Goal: Task Accomplishment & Management: Manage account settings

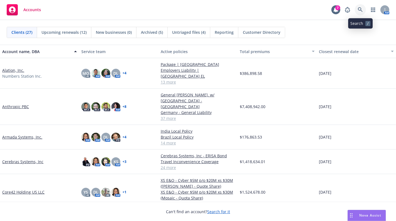
click at [357, 8] on link at bounding box center [360, 9] width 11 height 11
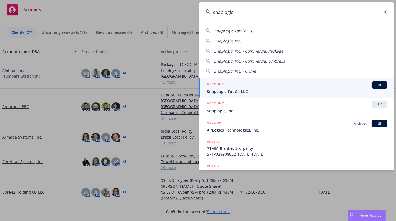
type input "snaplogic"
click at [248, 91] on span "SnapLogic TopCo LLC" at bounding box center [297, 91] width 181 height 6
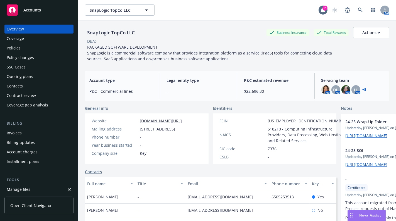
click at [26, 78] on div "Quoting plans" at bounding box center [20, 76] width 26 height 9
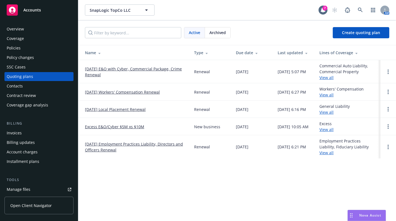
click at [121, 69] on link "[DATE] E&O with Cyber, Commercial Package, Crime Renewal" at bounding box center [135, 72] width 100 height 12
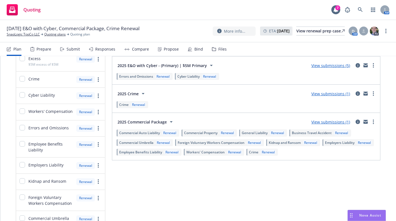
scroll to position [71, 0]
click at [339, 121] on link "View submissions (1)" at bounding box center [331, 120] width 39 height 5
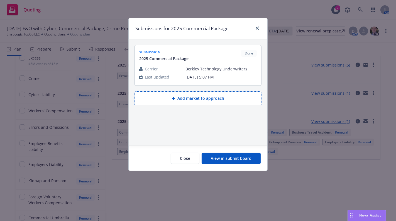
click at [235, 161] on button "View in submit board" at bounding box center [231, 157] width 59 height 11
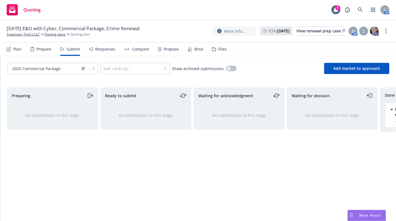
click at [175, 50] on div "Propose" at bounding box center [171, 49] width 15 height 4
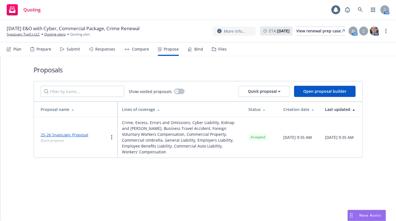
click at [196, 49] on div "Bind" at bounding box center [199, 49] width 9 height 4
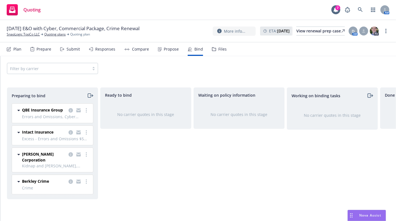
click at [90, 97] on icon "moveRight" at bounding box center [89, 95] width 3 height 4
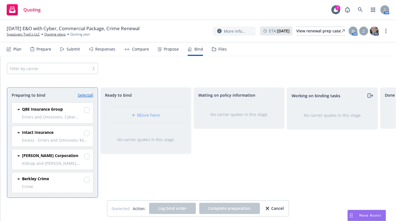
click at [87, 93] on link "Select all" at bounding box center [86, 95] width 16 height 6
checkbox input "true"
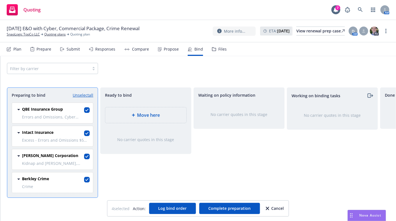
click at [153, 113] on span "Move here" at bounding box center [148, 115] width 23 height 7
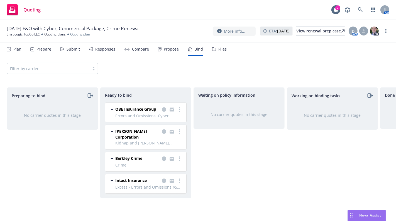
click at [202, 187] on div "Waiting on policy information No carrier quotes in this stage" at bounding box center [239, 148] width 91 height 122
click at [181, 110] on link "more" at bounding box center [179, 109] width 7 height 7
click at [158, 119] on span "Log bind order" at bounding box center [153, 120] width 41 height 5
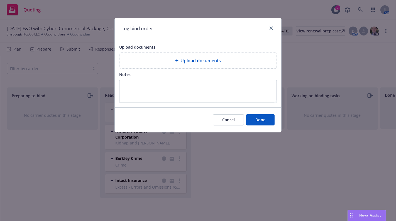
click at [268, 30] on div at bounding box center [270, 28] width 9 height 7
click at [274, 26] on link "close" at bounding box center [271, 28] width 7 height 7
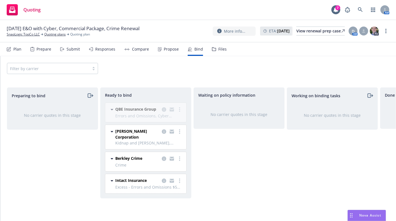
click at [217, 156] on div "Waiting on policy information No carrier quotes in this stage" at bounding box center [239, 148] width 91 height 122
click at [180, 110] on div "QBE Insurance Group Errors and Omissions, Cyber Liability 09/01/2025 - 09/01/20…" at bounding box center [145, 149] width 88 height 95
click at [177, 132] on link "more" at bounding box center [179, 131] width 7 height 7
click at [163, 142] on span "Log bind order" at bounding box center [153, 142] width 41 height 5
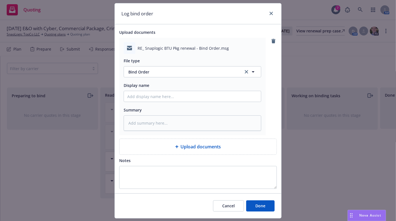
scroll to position [29, 0]
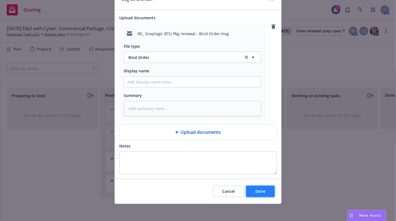
click at [256, 191] on span "Done" at bounding box center [261, 190] width 10 height 5
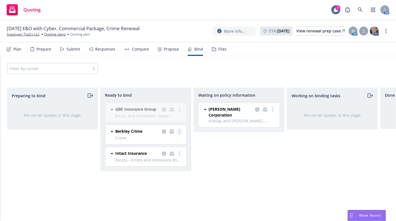
click at [180, 131] on circle "more" at bounding box center [179, 131] width 1 height 1
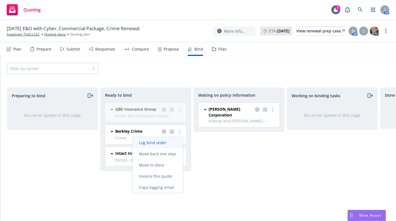
click at [161, 142] on span "Log bind order" at bounding box center [153, 142] width 41 height 5
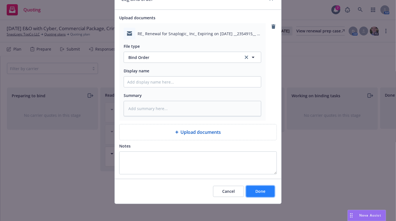
click at [251, 185] on button "Done" at bounding box center [260, 190] width 28 height 11
type textarea "x"
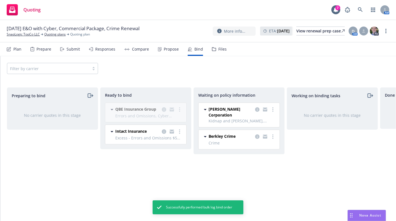
click at [181, 108] on div "QBE Insurance Group Errors and Omissions, Cyber Liability 09/01/2025 - 09/01/20…" at bounding box center [145, 125] width 88 height 46
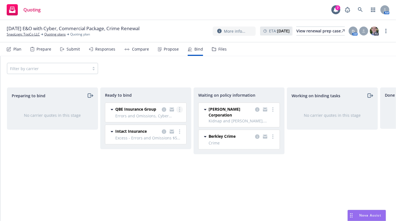
click at [179, 108] on icon "more" at bounding box center [179, 109] width 1 height 4
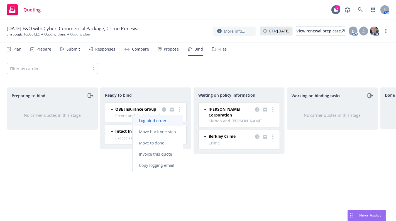
click at [161, 119] on span "Log bind order" at bounding box center [153, 120] width 41 height 5
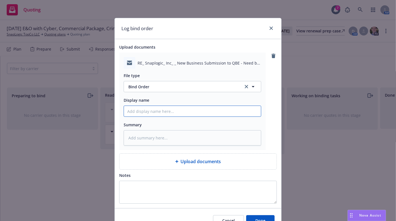
click at [144, 112] on input "Display name" at bounding box center [192, 111] width 137 height 11
type textarea "x"
type input "2"
type textarea "x"
type input "25"
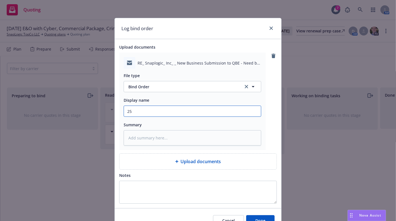
type textarea "x"
type input "25-"
type textarea "x"
type input "25-2"
type textarea "x"
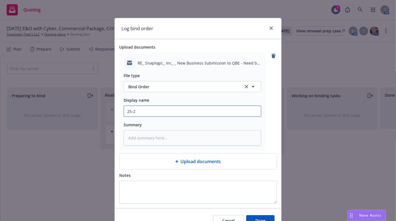
type input "25-26"
type textarea "x"
type input "25-26"
type textarea "x"
type input "25-26 S"
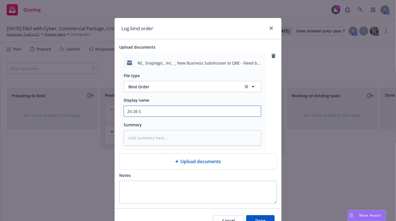
type textarea "x"
type input "25-26 Sn"
type textarea "x"
type input "25-26 Sna"
type textarea "x"
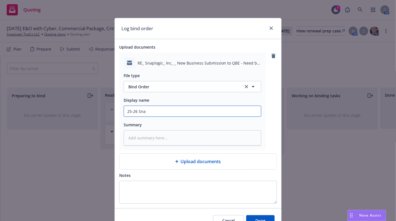
type input "25-26 Snap"
type textarea "x"
type input "25-26 Snapl"
type textarea "x"
type input "25-26 Snaplo"
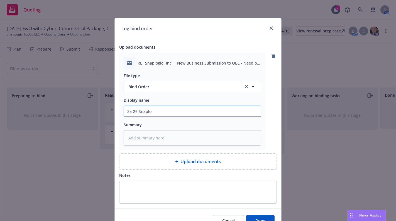
type textarea "x"
type input "25-26 Snaplog"
type textarea "x"
type input "25-26 Snaplogi"
type textarea "x"
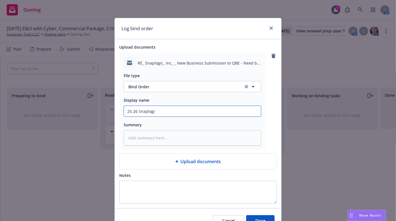
type input "25-26 Snaplogic"
type textarea "x"
type input "25-26 Snaplogic"
type textarea "x"
type input "25-26 Snaplogic E"
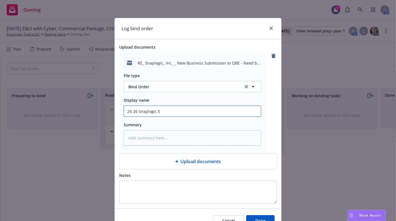
type textarea "x"
type input "25-26 Snaplogic E&"
type textarea "x"
type input "25-26 Snaplogic E&O"
type textarea "x"
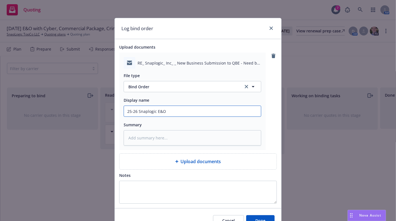
type input "25-26 Snaplogic E&O/"
type textarea "x"
type input "25-26 Snaplogic E&O/C"
type textarea "x"
type input "25-26 Snaplogic E&O/Cy"
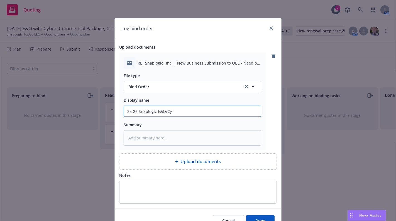
type textarea "x"
type input "25-26 Snaplogic E&O/Cyb"
type textarea "x"
type input "25-26 Snaplogic E&O/Cybe"
type textarea "x"
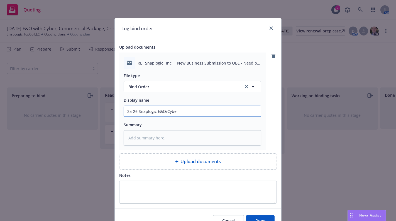
type input "25-26 Snaplogic E&O/Cyber"
click at [146, 112] on input "25-26 Snaplogic E&O/Cyber" at bounding box center [192, 111] width 137 height 11
type textarea "x"
type input "25-26 Snapogic E&O/Cyber"
type textarea "x"
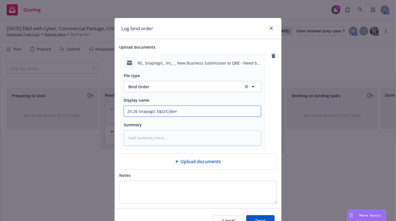
type input "25-26 SnapLogic E&O/Cyber"
click at [180, 112] on input "25-26 SnapLogic E&O/Cyber" at bounding box center [192, 111] width 137 height 11
type textarea "x"
type input "25-26 SnapLogic E&O/Cyber"
type textarea "x"
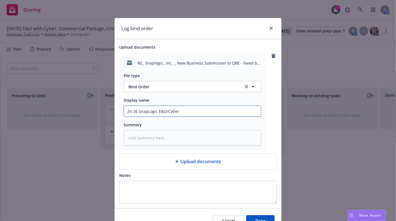
type input "25-26 SnapLogic E&O/Cyber Q"
type textarea "x"
type input "25-26 SnapLogic E&O/Cyber QB"
type textarea "x"
type input "25-26 SnapLogic E&O/Cyber QBE"
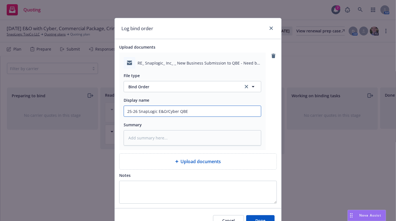
type textarea "x"
type input "25-26 SnapLogic E&O/Cyber QBE"
type textarea "x"
type input "25-26 SnapLogic E&O/Cyber QBE B"
type textarea "x"
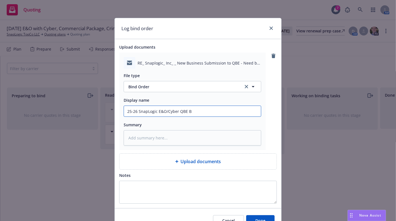
type input "25-26 SnapLogic E&O/Cyber QBE Bi"
type textarea "x"
type input "25-26 SnapLogic E&O/Cyber QBE Bin"
type textarea "x"
type input "25-26 SnapLogic E&O/Cyber QBE Bind"
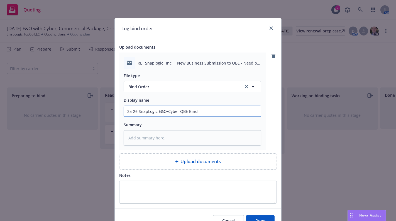
type textarea "x"
type input "25-26 SnapLogic E&O/Cyber QBE Bind"
type textarea "x"
type input "25-26 SnapLogic E&O/Cyber QBE Bind O"
type textarea "x"
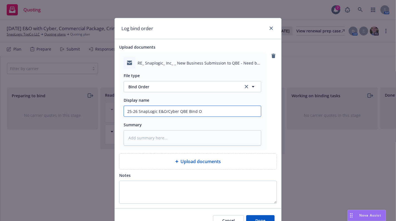
type input "25-26 SnapLogic E&O/Cyber QBE Bind Or"
type textarea "x"
type input "25-26 SnapLogic E&O/Cyber QBE Bind Ord"
type textarea "x"
type input "25-26 SnapLogic E&O/Cyber QBE Bind Orde"
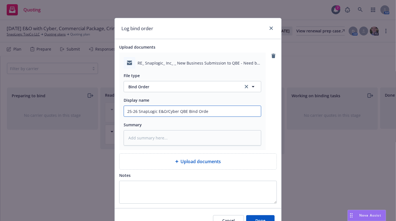
type textarea "x"
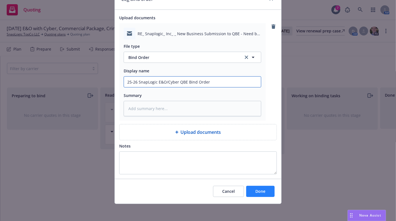
type input "25-26 SnapLogic E&O/Cyber QBE Bind Order"
click at [258, 190] on span "Done" at bounding box center [261, 190] width 10 height 5
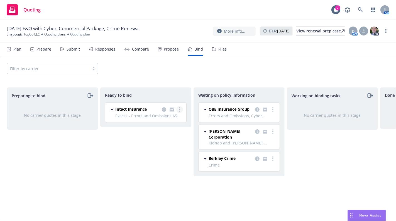
click at [180, 110] on icon "more" at bounding box center [179, 109] width 1 height 4
click at [163, 120] on span "Log bind order" at bounding box center [153, 120] width 41 height 5
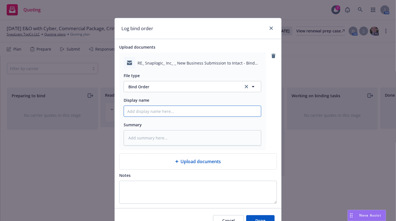
click at [134, 110] on input "Display name" at bounding box center [192, 111] width 137 height 11
type textarea "x"
type input "2"
type textarea "x"
type input "25"
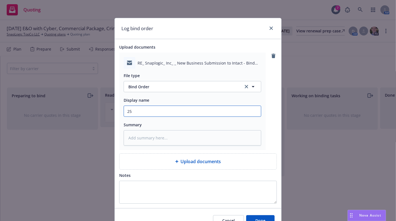
type textarea "x"
type input "25-"
type textarea "x"
type input "25-2"
type textarea "x"
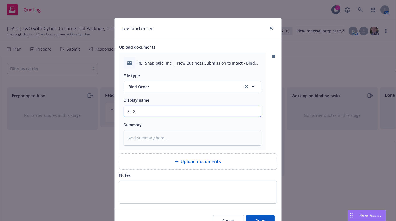
type input "25-26"
type textarea "x"
type input "25-26"
type textarea "x"
type input "25-26 S"
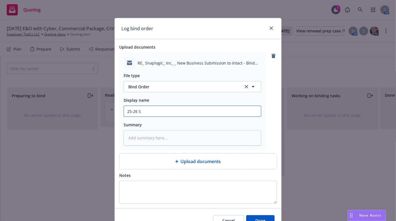
type textarea "x"
type input "25-26 Sn"
type textarea "x"
type input "25-26 Sna"
type textarea "x"
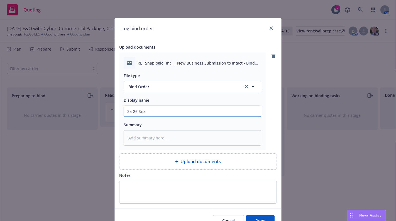
type input "25-26 Snap"
type textarea "x"
type input "25-26 Snapl"
type textarea "x"
type input "25-26 Snaplo"
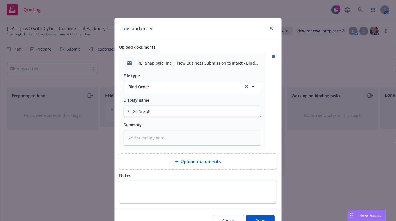
type textarea "x"
type input "25-26 Snaplog"
type textarea "x"
type input "25-26 Snaplogi"
type textarea "x"
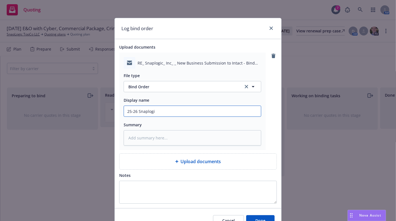
type input "25-26 Snaplogic"
type textarea "x"
type input "25-26 Snaplogic"
type textarea "x"
type input "25-26 Snaplogic I"
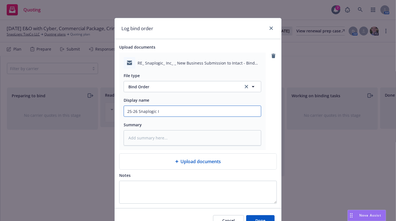
type textarea "x"
type input "25-26 Snaplogic"
type textarea "x"
type input "25-26 Snaplogic E"
type textarea "x"
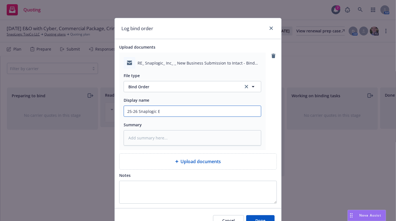
type input "25-26 Snaplogic Ex"
type textarea "x"
type input "25-26 Snaplogic Exc"
type textarea "x"
type input "25-26 Snaplogic Exce"
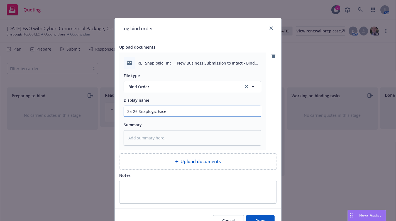
type textarea "x"
type input "25-26 Snaplogic Exces"
type textarea "x"
type input "25-26 Snaplogic Excess"
type textarea "x"
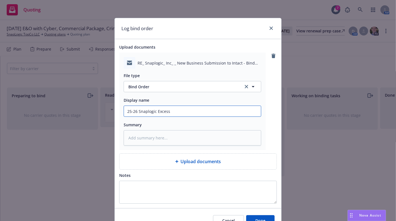
type input "25-26 Snaplogic Excess"
type textarea "x"
type input "25-26 Snaplogic Excess E"
type textarea "x"
type input "25-26 Snaplogic Excess E&"
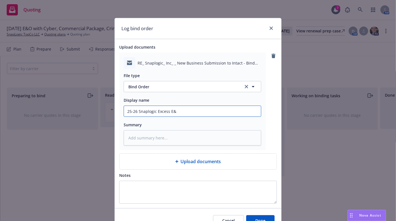
type textarea "x"
type input "25-26 Snaplogic Excess E&O"
type textarea "x"
type input "25-26 Snaplogic Excess E&O/"
type textarea "x"
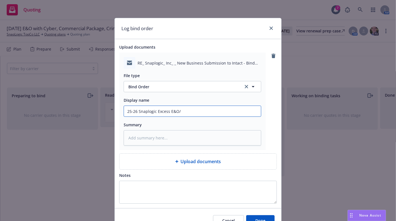
type input "25-26 Snaplogic Excess E&O/C"
type textarea "x"
type input "25-26 Snaplogic Excess E&O/Cy"
type textarea "x"
type input "25-26 Snaplogic Excess E&O/Cyb"
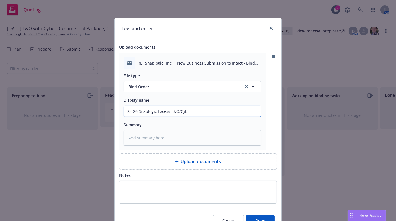
type textarea "x"
type input "25-26 Snaplogic Excess E&O/Cybe"
type textarea "x"
type input "25-26 Snaplogic Excess E&O/Cyber"
type textarea "x"
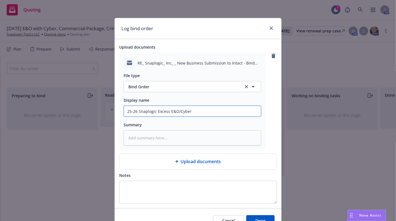
type input "25-26 Snaplogic Excess E&O/Cyber"
type textarea "x"
type input "25-26 Snaplogic Excess E&O/Cyber I"
type textarea "x"
type input "25-26 Snaplogic Excess E&O/Cyber In"
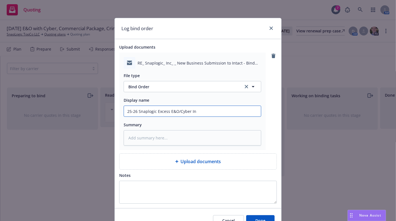
type textarea "x"
type input "25-26 Snaplogic Excess E&O/Cyber Int"
type textarea "x"
type input "25-26 Snaplogic Excess E&O/Cyber Inta"
type textarea "x"
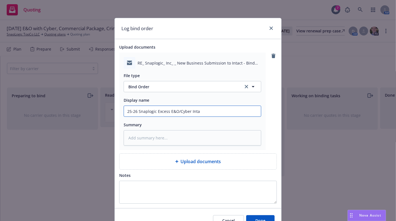
type input "25-26 Snaplogic Excess E&O/Cyber Intac"
type textarea "x"
type input "25-26 Snaplogic Excess E&O/Cyber Intact"
type textarea "x"
type input "25-26 Snaplogic Excess E&O/Cyber Intact"
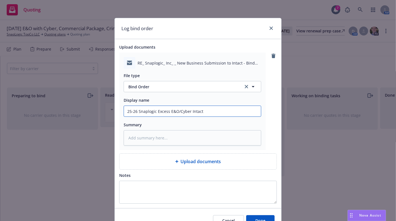
type textarea "x"
type input "25-26 Snaplogic Excess E&O/Cyber Intact -"
type textarea "x"
type input "25-26 Snaplogic Excess E&O/Cyber Intact -"
type textarea "x"
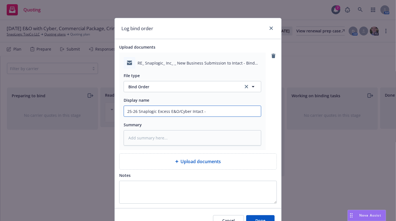
type input "25-26 Snaplogic Excess E&O/Cyber Intact - B"
type textarea "x"
type input "25-26 Snaplogic Excess E&O/Cyber Intact - Bi"
type textarea "x"
type input "25-26 Snaplogic Excess E&O/Cyber Intact - Bin"
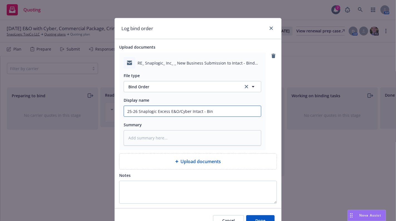
type textarea "x"
type input "25-26 Snaplogic Excess E&O/Cyber Intact - Bind"
type textarea "x"
type input "25-26 Snaplogic Excess E&O/Cyber Intact - Bind"
type textarea "x"
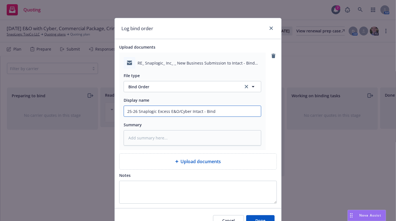
type input "25-26 Snaplogic Excess E&O/Cyber Intact - Bind O"
type textarea "x"
type input "25-26 Snaplogic Excess E&O/Cyber Intact - Bind Or"
type textarea "x"
type input "25-26 Snaplogic Excess E&O/Cyber Intact - Bind Ord"
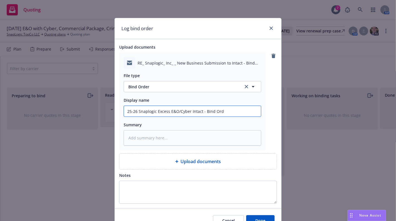
type textarea "x"
type input "25-26 Snaplogic Excess E&O/Cyber Intact - Bind Orde"
type textarea "x"
type input "25-26 Snaplogic Excess E&O/Cyber Intact - Bind Order"
click at [146, 111] on input "25-26 Snaplogic Excess E&O/Cyber Intact - Bind Order" at bounding box center [192, 111] width 137 height 11
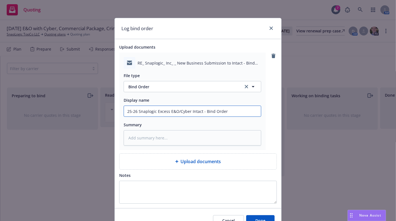
type textarea "x"
type input "25-26 Snapogic Excess E&O/Cyber Intact - Bind Order"
type textarea "x"
click at [237, 111] on input "25-26 SnapLogic Excess E&O/Cyber Intact - Bind Order" at bounding box center [192, 111] width 137 height 11
type input "25-26 SnapLogic Excess E&O/Cyber Intact - Bind Order"
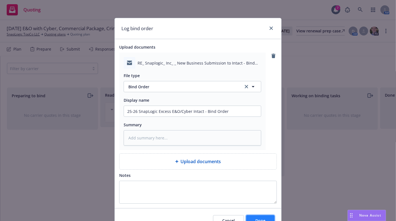
click at [256, 217] on span "Done" at bounding box center [261, 219] width 10 height 5
type textarea "x"
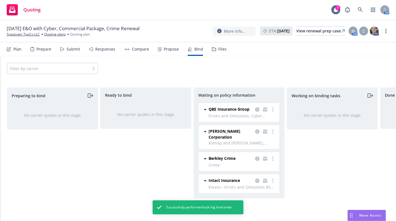
click at [154, 188] on div "Ready to bind No carrier quotes in this stage" at bounding box center [145, 148] width 91 height 122
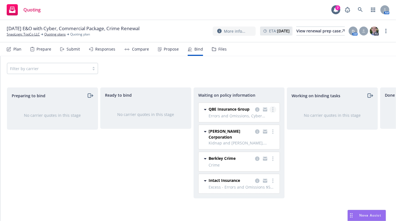
click at [272, 109] on link "more" at bounding box center [273, 109] width 7 height 7
click at [328, 161] on div "Working on binding tasks No carrier quotes in this stage" at bounding box center [332, 148] width 91 height 122
click at [17, 36] on link "SnapLogic TopCo LLC" at bounding box center [23, 34] width 33 height 5
